Goal: Transaction & Acquisition: Purchase product/service

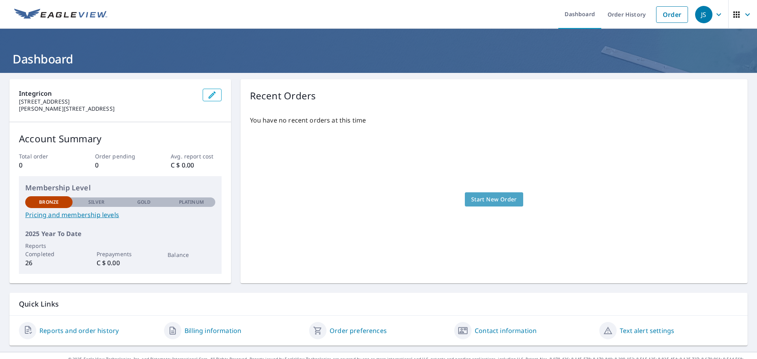
click at [489, 196] on span "Start New Order" at bounding box center [494, 200] width 46 height 10
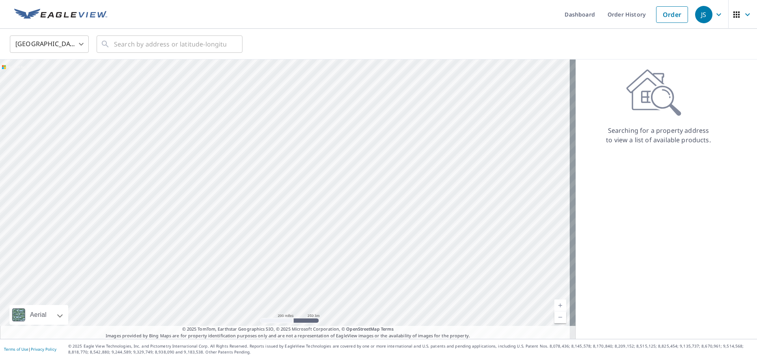
click at [74, 46] on body "JS JS Dashboard Order History Order JS United States US ​ ​ Aerial Road A stand…" at bounding box center [378, 179] width 757 height 359
click at [46, 84] on li "[GEOGRAPHIC_DATA]" at bounding box center [49, 80] width 79 height 14
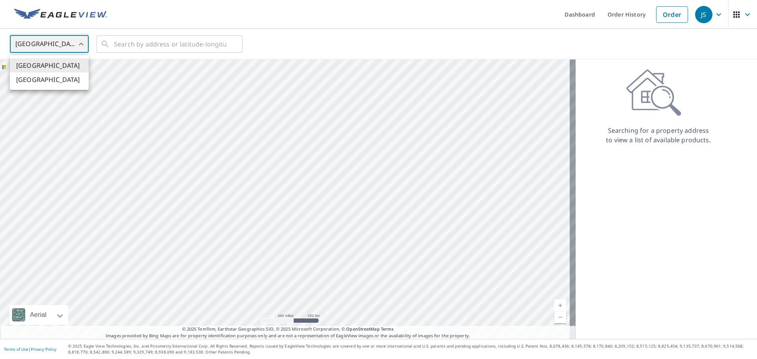
type input "CA"
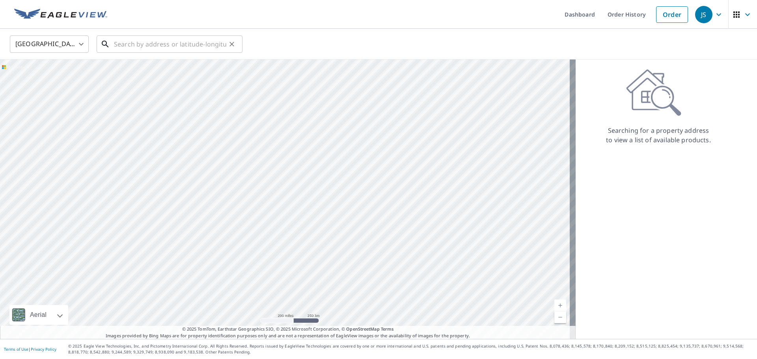
click at [147, 43] on input "text" at bounding box center [170, 44] width 112 height 22
paste input "1182 NEW BRIGHTON PARK SE"
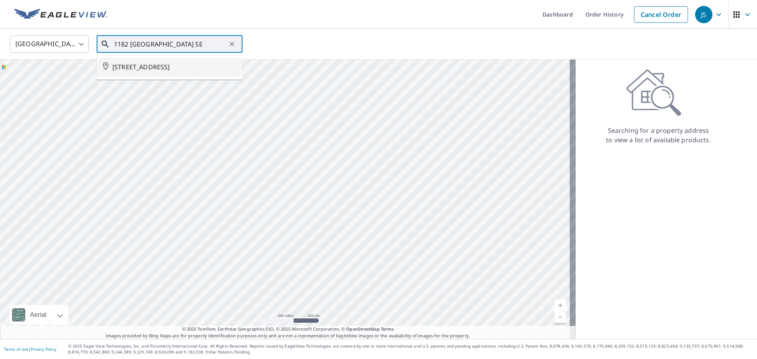
click at [155, 72] on span "1182 NEW BRIGHTON PK SE CALGARY AB T2Z0X8" at bounding box center [174, 66] width 124 height 9
type input "1182 NEW BRIGHTON PK SE CALGARY AB T2Z0X8"
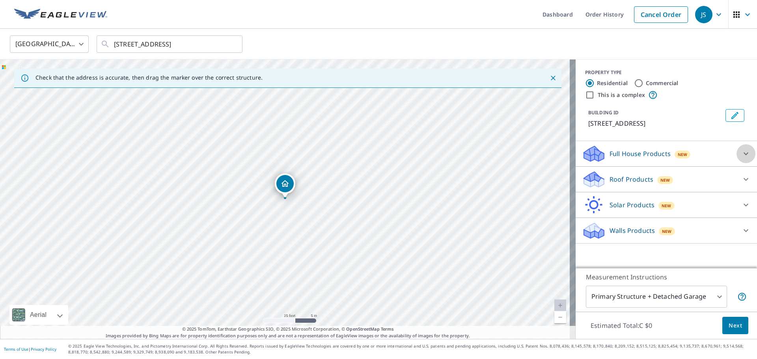
click at [605, 158] on icon at bounding box center [745, 153] width 9 height 9
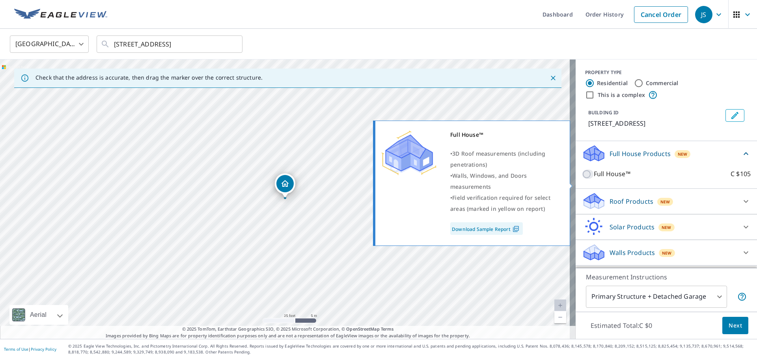
click at [584, 179] on input "Full House™ C $105" at bounding box center [588, 174] width 12 height 9
checkbox input "true"
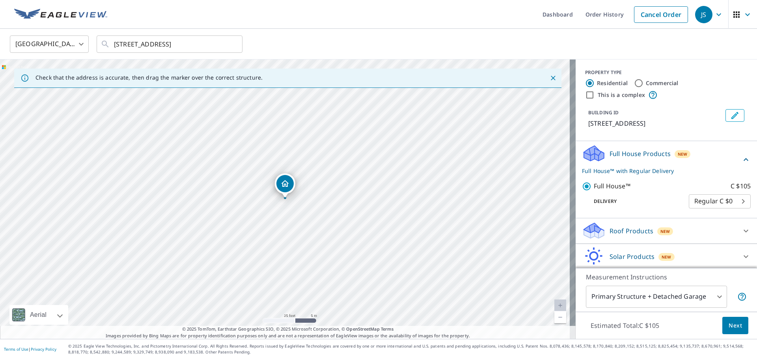
scroll to position [37, 0]
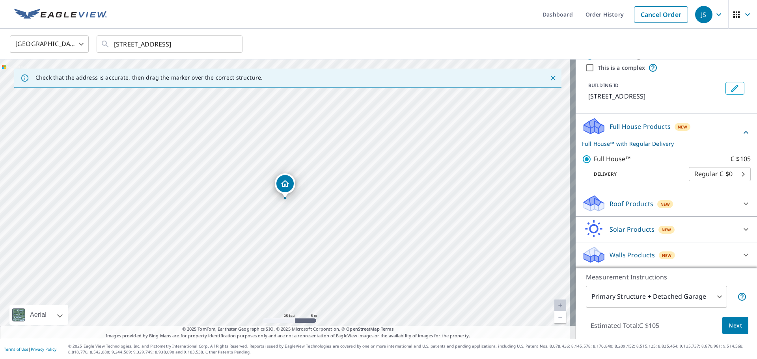
click at [605, 175] on body "JS JS Dashboard Order History Cancel Order JS Canada CA ​ 1182 NEW BRIGHTON PK …" at bounding box center [378, 179] width 757 height 359
click at [605, 175] on li "Regular C $0" at bounding box center [708, 174] width 62 height 14
click at [605, 311] on span "Next" at bounding box center [735, 326] width 13 height 10
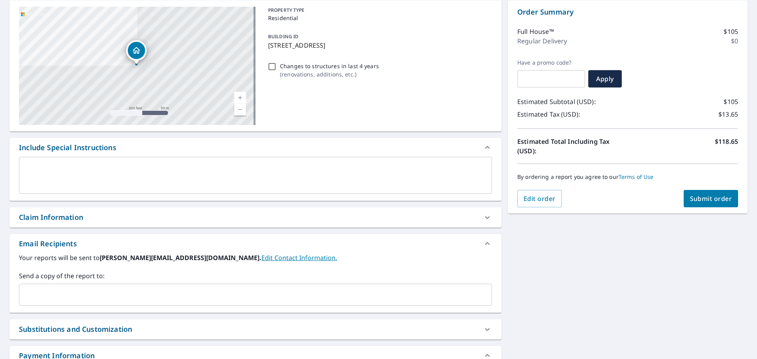
scroll to position [118, 0]
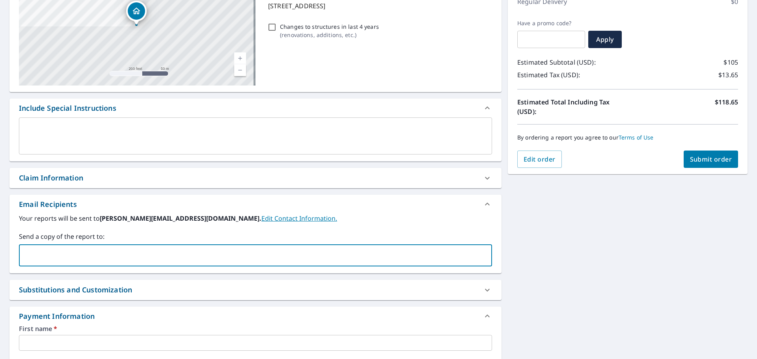
click at [78, 251] on input "text" at bounding box center [249, 255] width 454 height 15
paste input "troy.goerlitz@aviva.com"
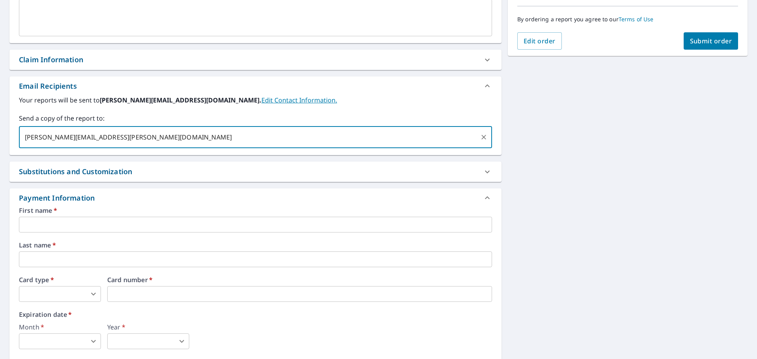
scroll to position [311, 0]
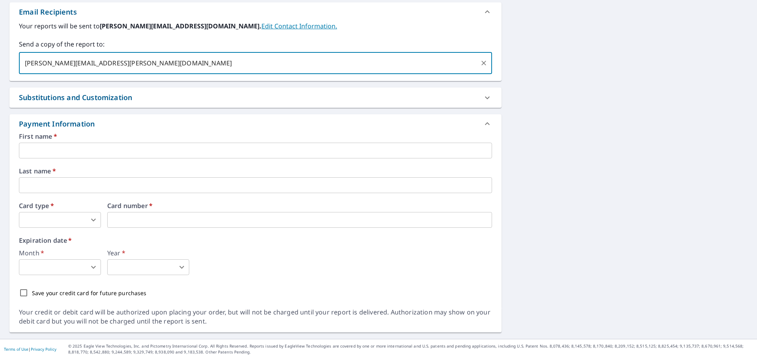
type input "troy.goerlitz@aviva.com"
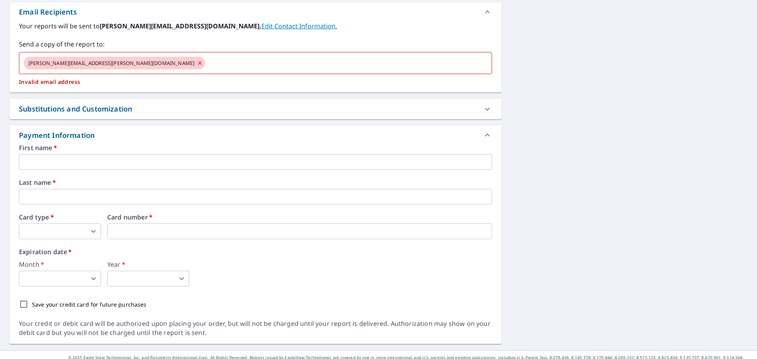
click at [100, 170] on div "First name   * ​ Last name   * ​ Card type   * ​ 0 ​ Card number   * Card numbe…" at bounding box center [255, 229] width 473 height 168
click at [101, 161] on input "text" at bounding box center [255, 162] width 473 height 16
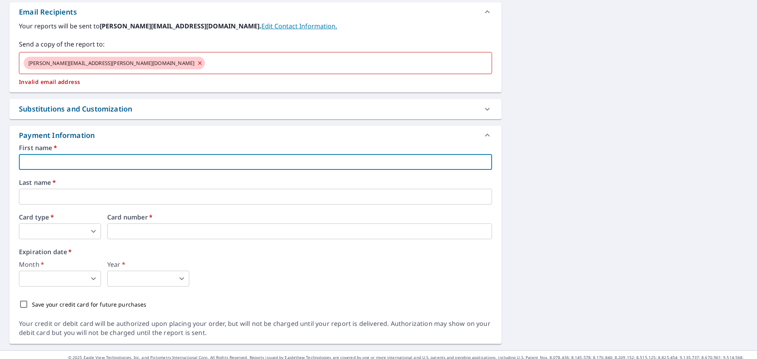
type input "John"
type input "john.shores@ipcg.ca"
type input "Shores"
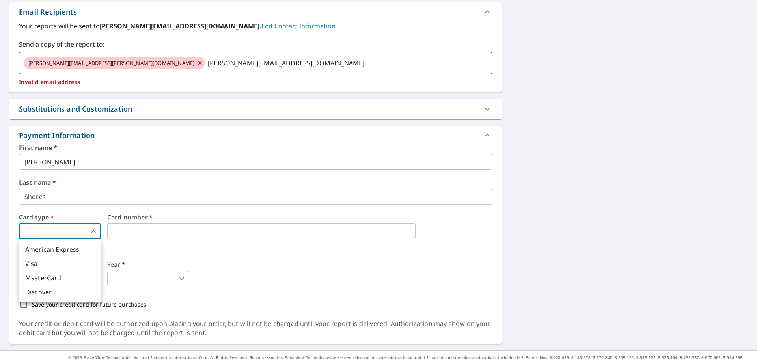
click at [88, 231] on body "JS JS Dashboard Order History Cancel Order JS Dashboard / Finalize Order Finali…" at bounding box center [378, 179] width 757 height 359
click at [48, 263] on li "Visa" at bounding box center [60, 264] width 82 height 14
type input "2"
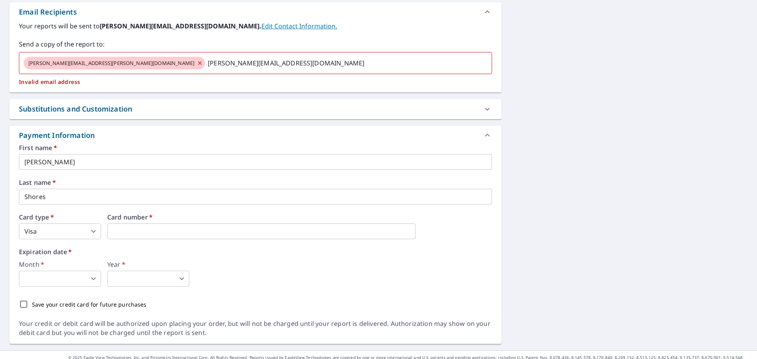
click at [42, 274] on body "JS JS Dashboard Order History Cancel Order JS Dashboard / Finalize Order Finali…" at bounding box center [378, 179] width 757 height 359
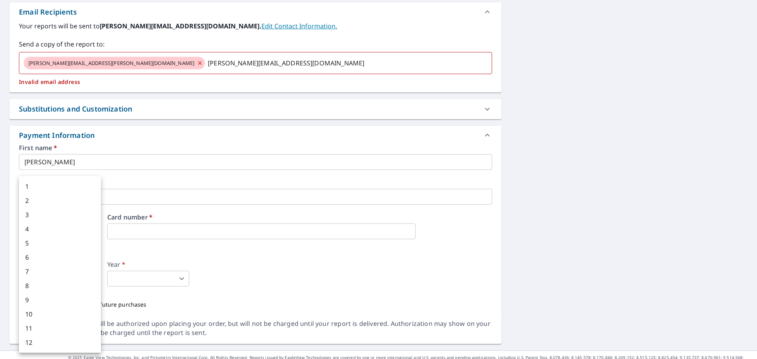
click at [37, 300] on li "9" at bounding box center [60, 300] width 82 height 14
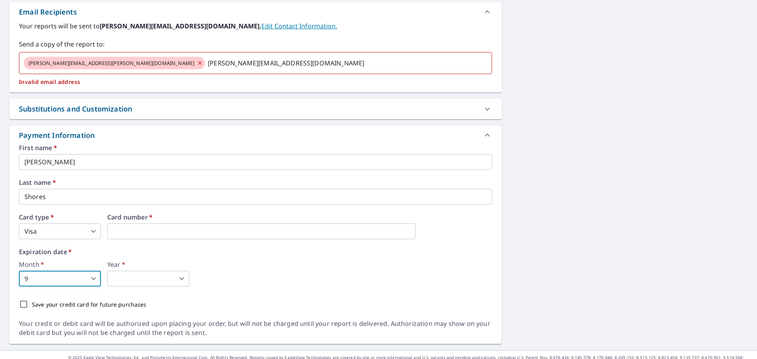
click at [63, 280] on body "JS JS Dashboard Order History Cancel Order JS Dashboard / Finalize Order Finali…" at bounding box center [378, 179] width 757 height 359
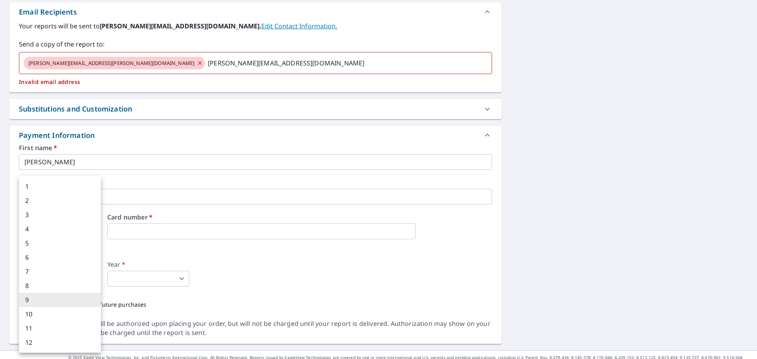
click at [31, 201] on li "2" at bounding box center [60, 201] width 82 height 14
type input "2"
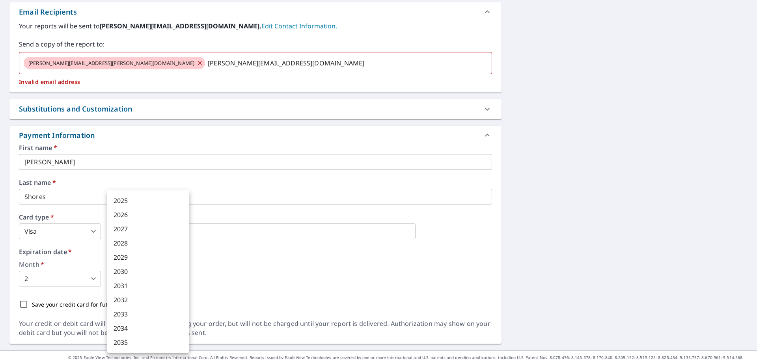
click at [142, 281] on body "JS JS Dashboard Order History Cancel Order JS Dashboard / Finalize Order Finali…" at bounding box center [378, 179] width 757 height 359
click at [127, 256] on li "2029" at bounding box center [148, 257] width 82 height 14
type input "2029"
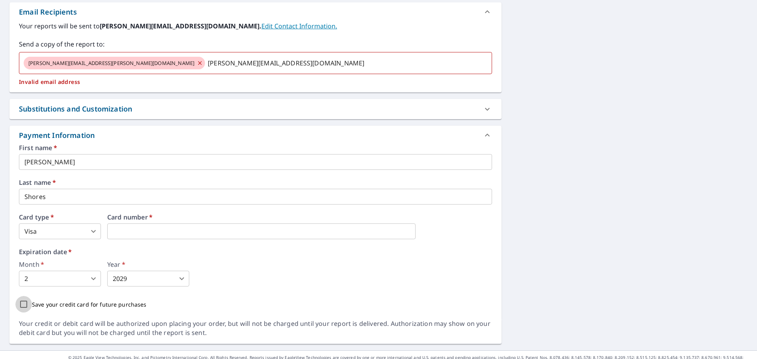
click at [24, 302] on input "Save your credit card for future purchases" at bounding box center [23, 304] width 17 height 17
click at [23, 305] on input "Save your credit card for future purchases" at bounding box center [23, 304] width 17 height 17
checkbox input "false"
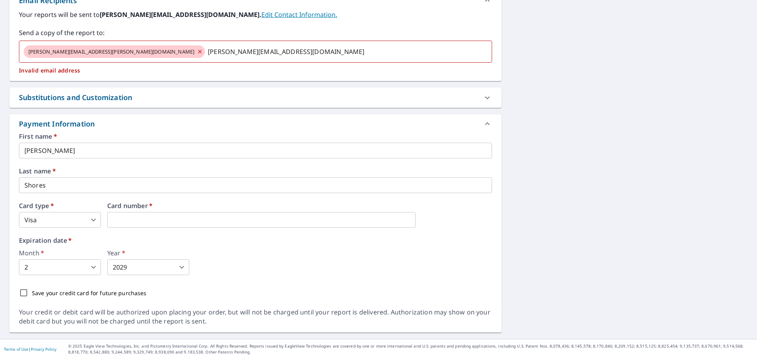
scroll to position [86, 0]
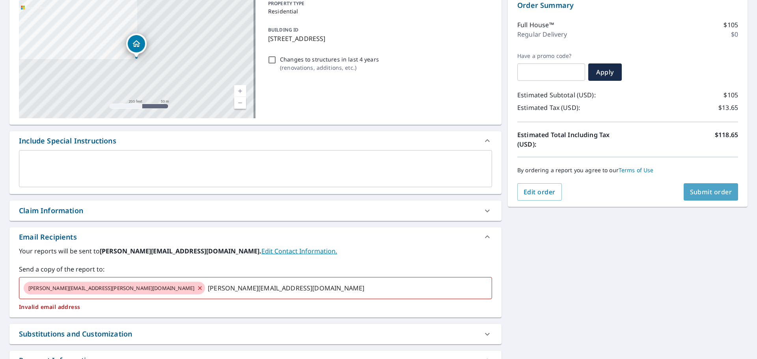
click at [605, 192] on span "Submit order" at bounding box center [711, 192] width 42 height 9
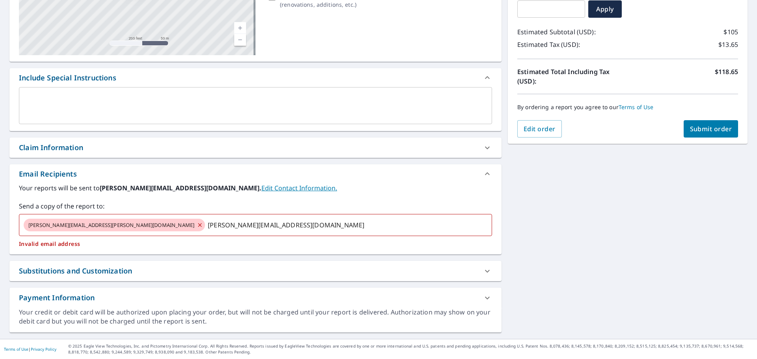
scroll to position [0, 0]
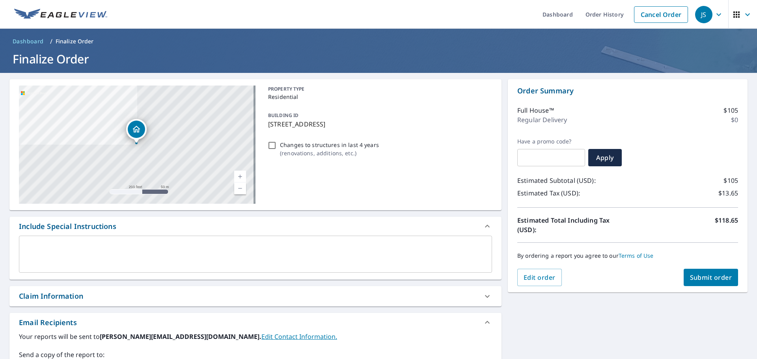
click at [605, 274] on span "Submit order" at bounding box center [711, 277] width 42 height 9
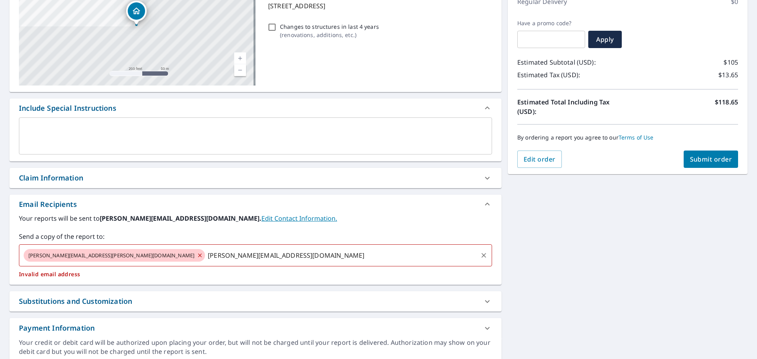
click at [206, 257] on input "john.shores@ipcg.ca" at bounding box center [341, 255] width 270 height 15
click at [605, 158] on span "Submit order" at bounding box center [711, 159] width 42 height 9
click at [198, 255] on icon at bounding box center [200, 256] width 4 height 4
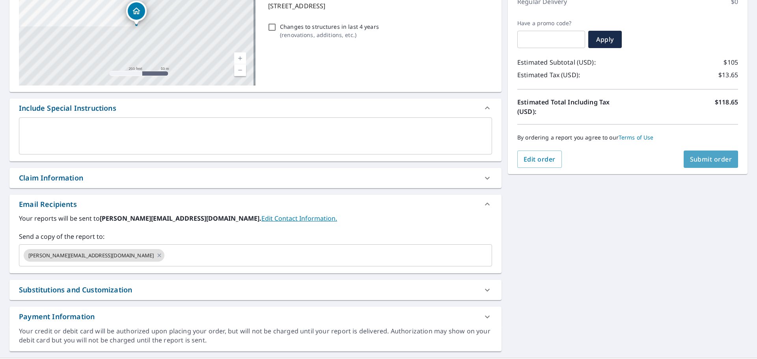
click at [605, 153] on button "Submit order" at bounding box center [711, 159] width 55 height 17
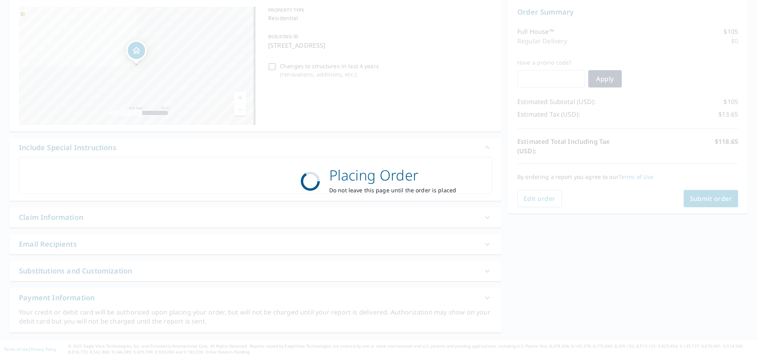
scroll to position [0, 0]
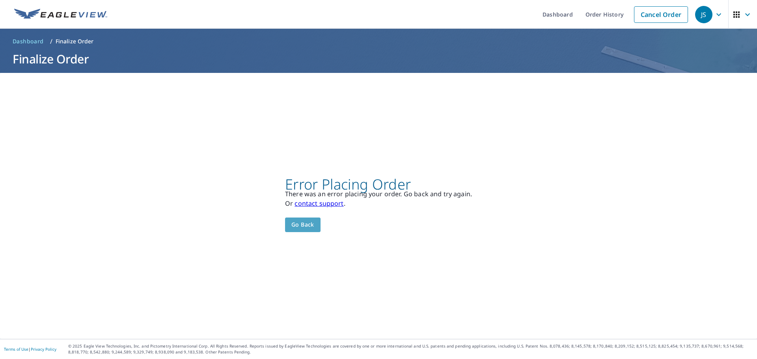
click at [294, 225] on span "Go back" at bounding box center [302, 225] width 23 height 10
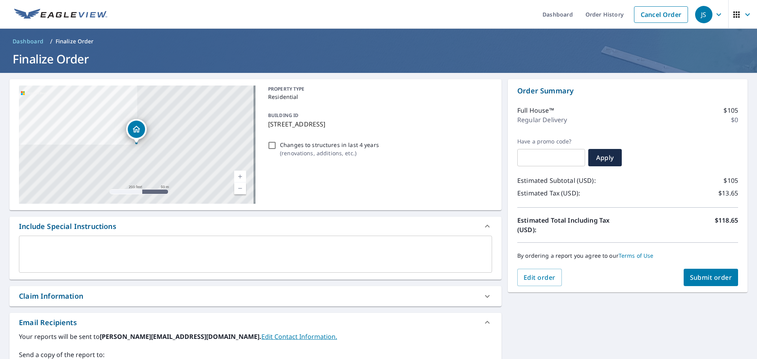
click at [605, 15] on icon "button" at bounding box center [718, 14] width 5 height 3
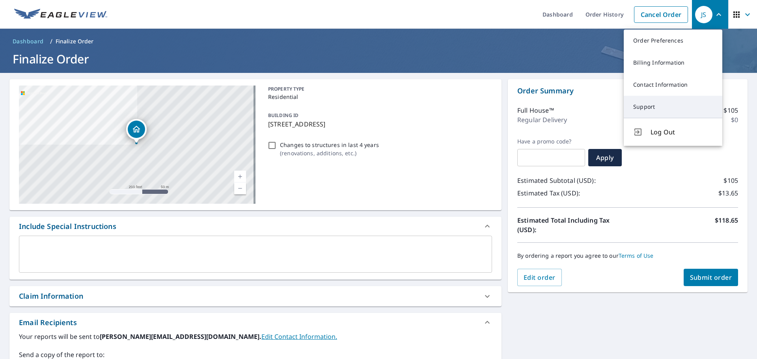
click at [605, 107] on link "Support" at bounding box center [673, 107] width 99 height 22
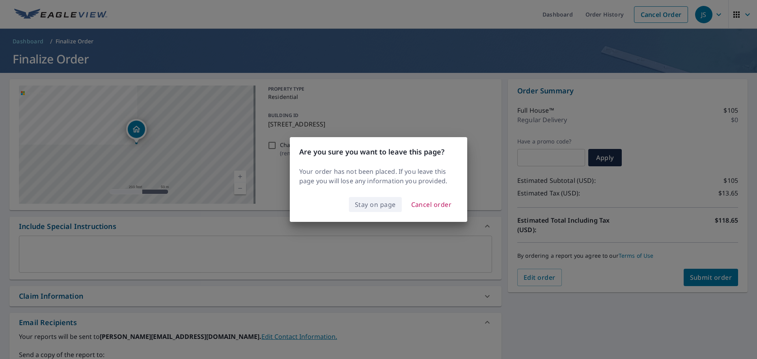
click at [369, 205] on span "Stay on page" at bounding box center [375, 204] width 41 height 11
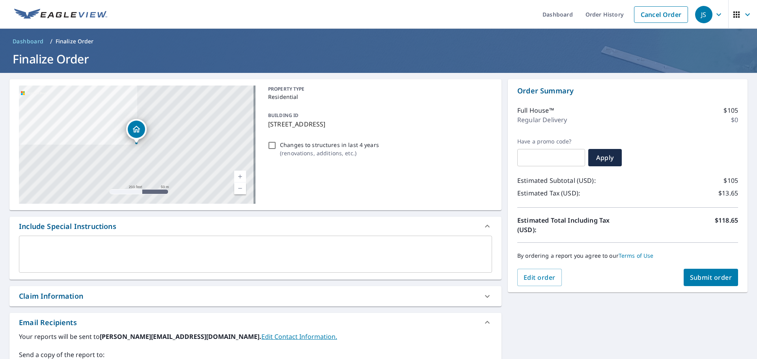
click at [526, 50] on header "Dashboard / Finalize Order Finalize Order" at bounding box center [378, 51] width 757 height 44
click at [605, 16] on icon "button" at bounding box center [718, 14] width 9 height 9
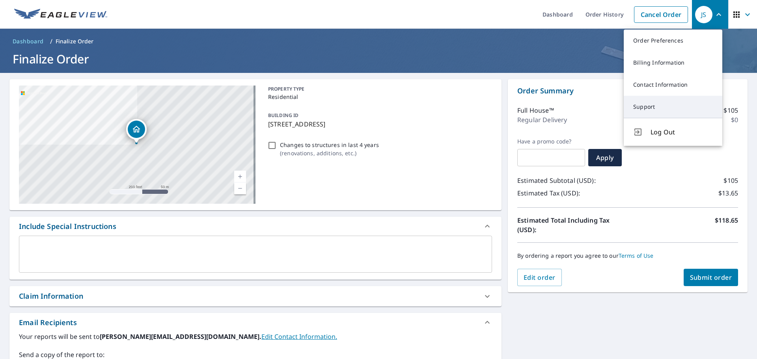
click at [605, 110] on link "Support" at bounding box center [673, 107] width 99 height 22
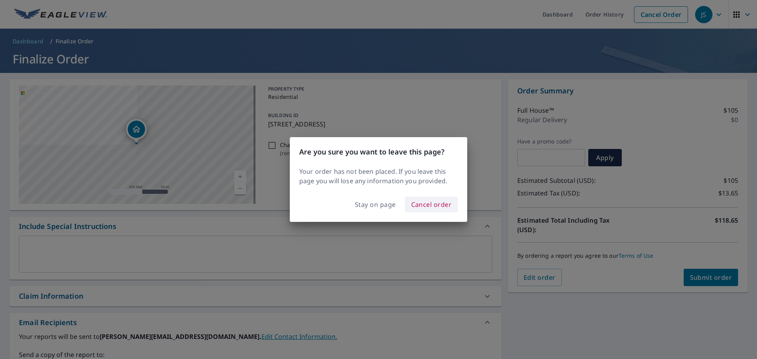
click at [431, 203] on span "Cancel order" at bounding box center [431, 204] width 41 height 11
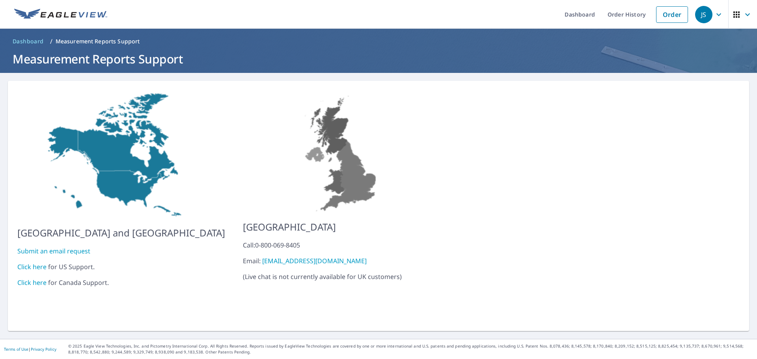
click at [31, 278] on link "Click here" at bounding box center [31, 282] width 29 height 9
